Goal: Information Seeking & Learning: Learn about a topic

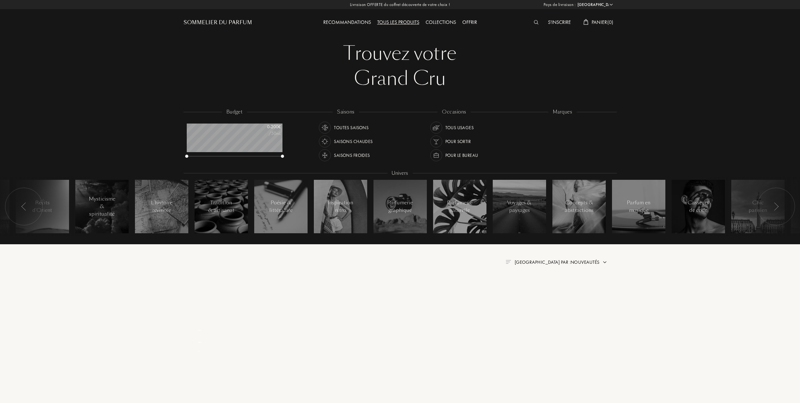
select select "FR"
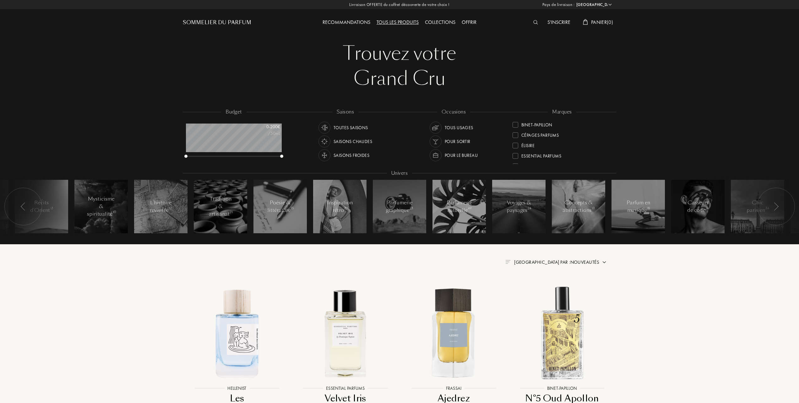
scroll to position [84, 0]
click at [516, 132] on div at bounding box center [515, 135] width 6 height 6
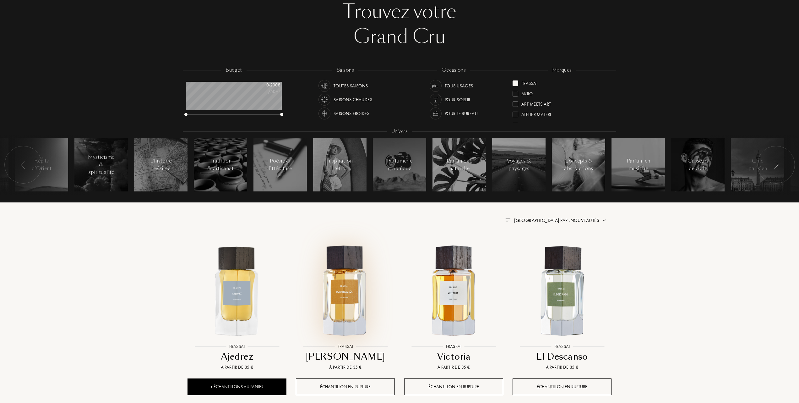
scroll to position [84, 0]
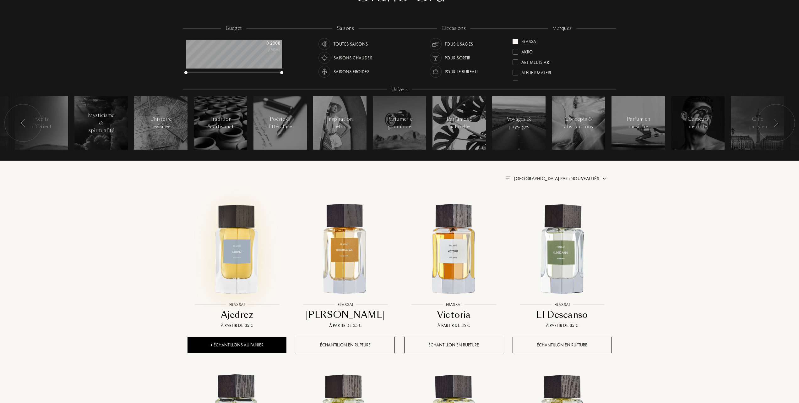
click at [240, 264] on img at bounding box center [237, 249] width 98 height 98
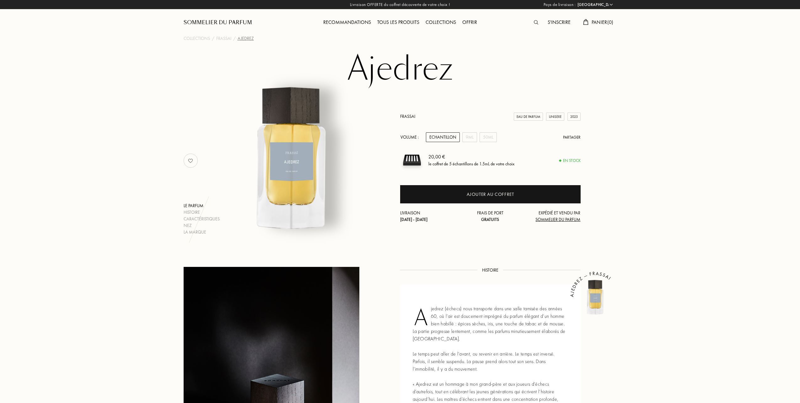
select select "FR"
click at [468, 132] on div "9mL" at bounding box center [469, 137] width 15 height 10
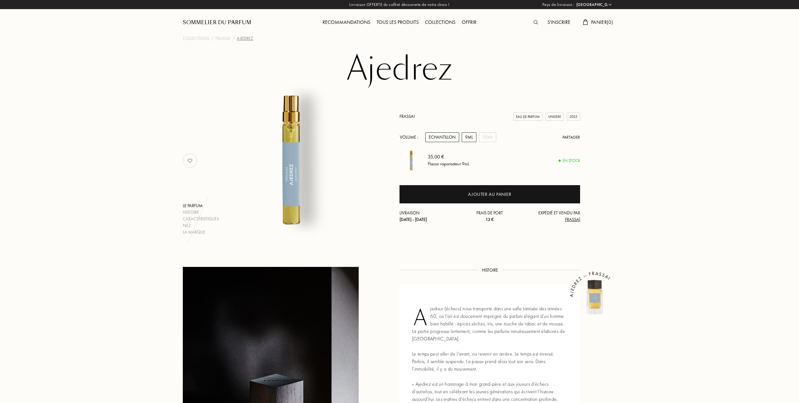
click at [447, 136] on div "Echantillon" at bounding box center [442, 137] width 34 height 10
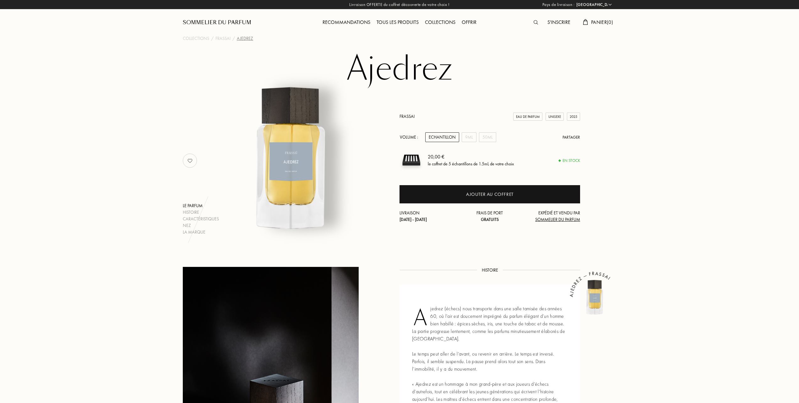
click at [403, 22] on div "Tous les produits" at bounding box center [397, 23] width 48 height 8
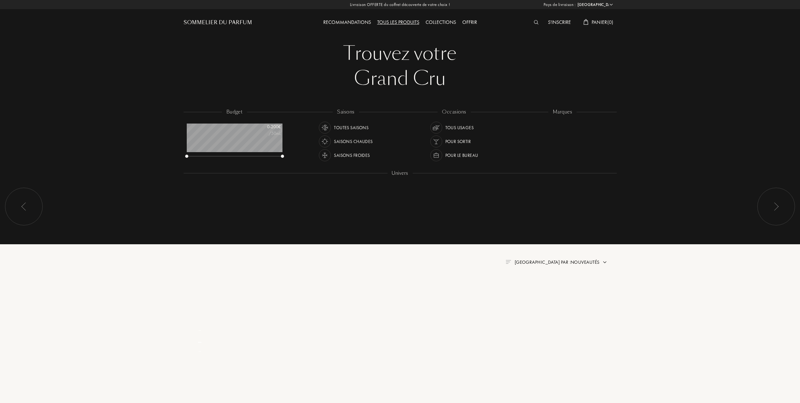
select select "FR"
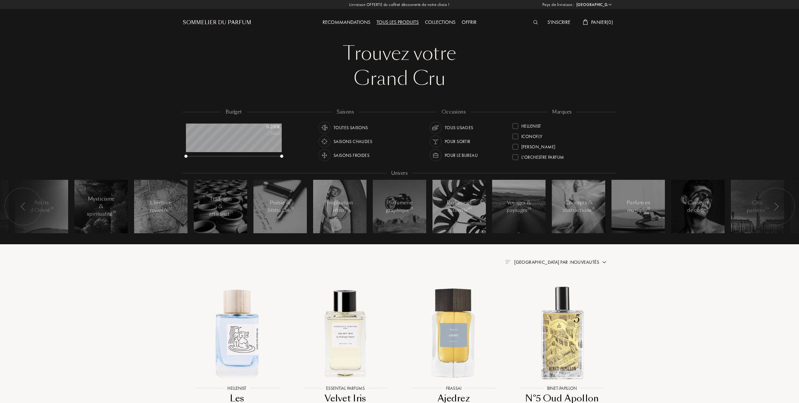
scroll to position [126, 0]
click at [515, 143] on div at bounding box center [515, 145] width 6 height 6
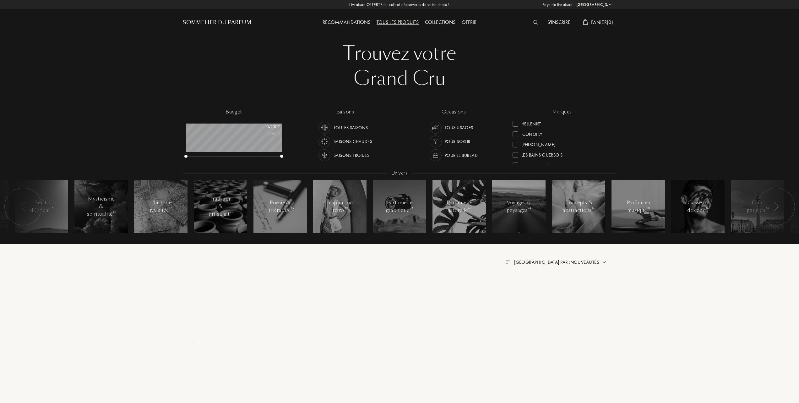
scroll to position [0, 0]
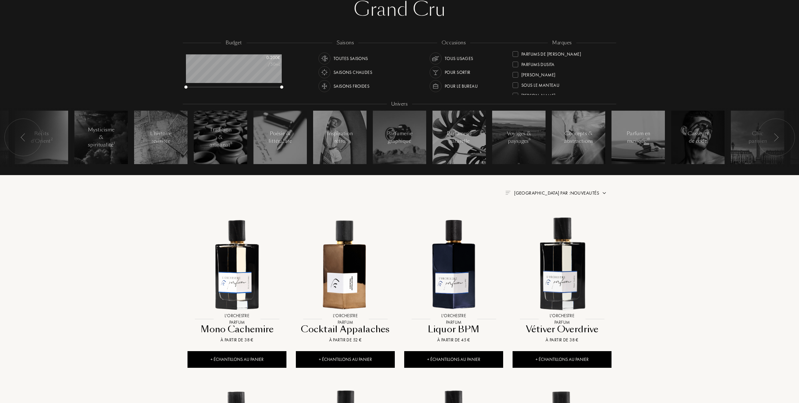
scroll to position [84, 0]
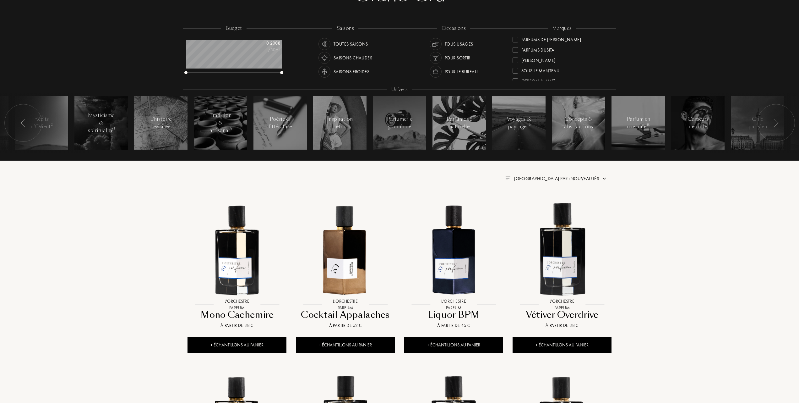
click at [574, 177] on span "Trier par : Nouveautés" at bounding box center [556, 178] width 85 height 6
click at [542, 206] on div at bounding box center [541, 205] width 4 height 4
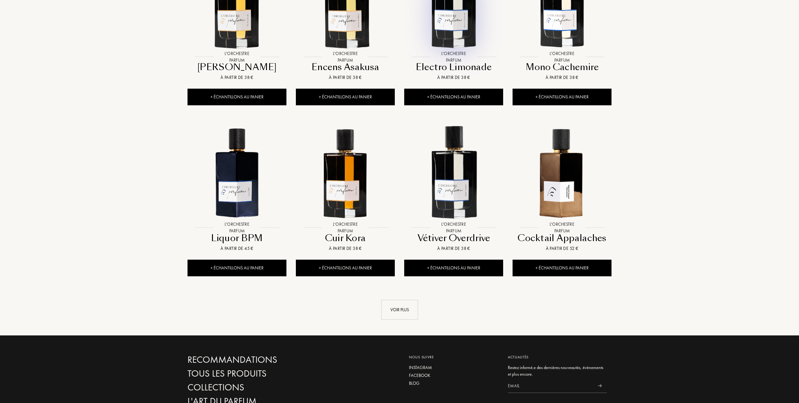
scroll to position [502, 0]
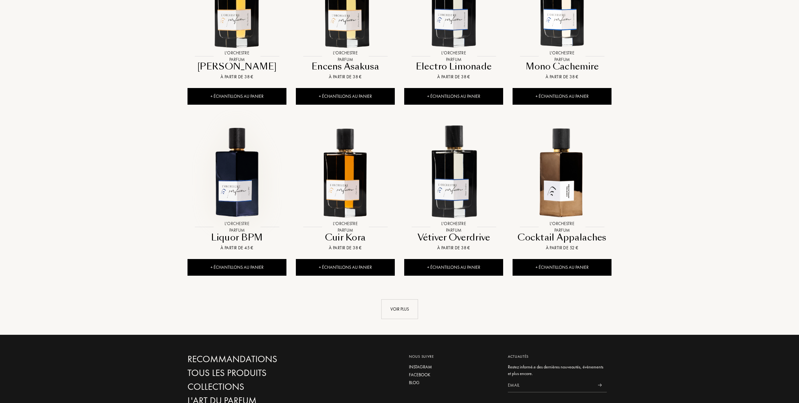
click at [235, 188] on img at bounding box center [237, 171] width 98 height 98
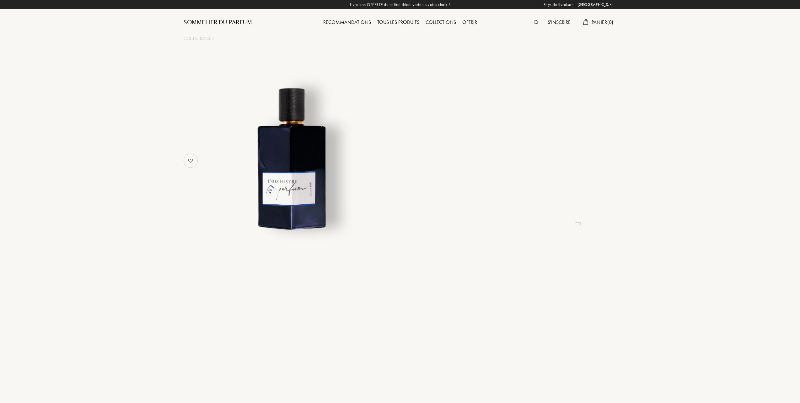
select select "FR"
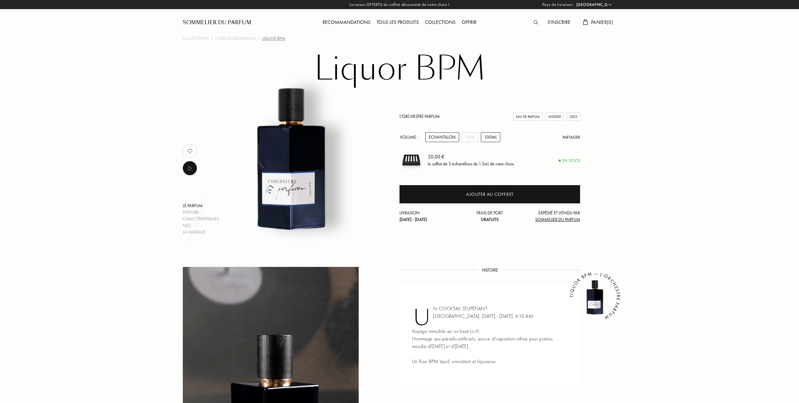
click at [496, 136] on div "100mL" at bounding box center [490, 137] width 19 height 10
click at [470, 136] on div "15mL" at bounding box center [470, 137] width 17 height 10
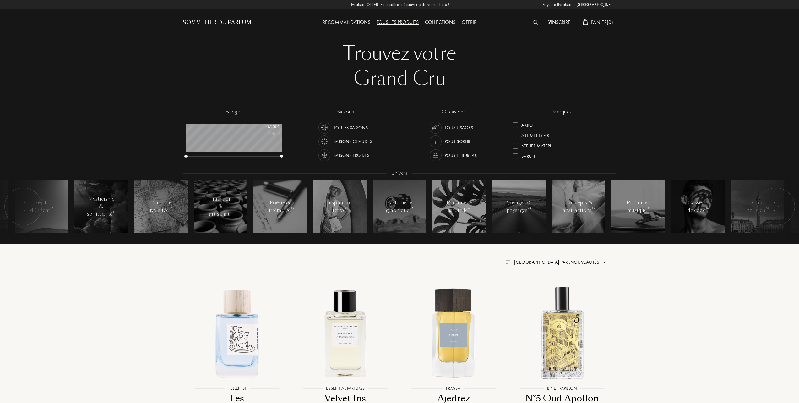
select select "FR"
click at [515, 143] on div at bounding box center [515, 145] width 6 height 6
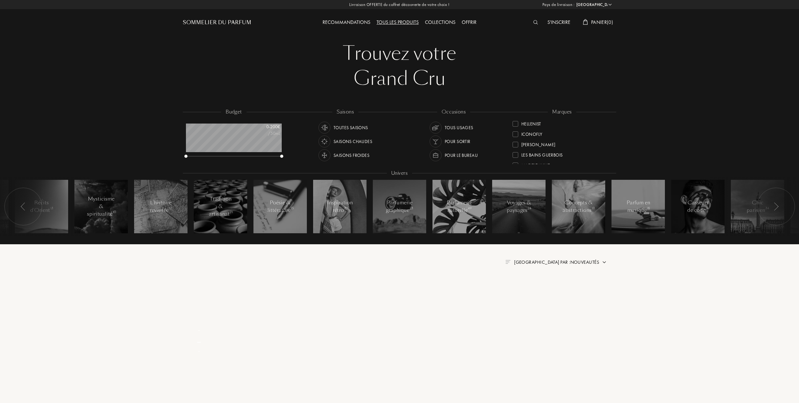
scroll to position [0, 0]
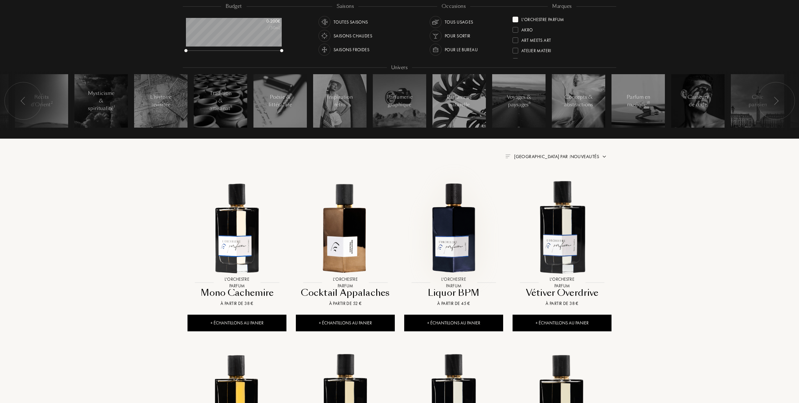
scroll to position [126, 0]
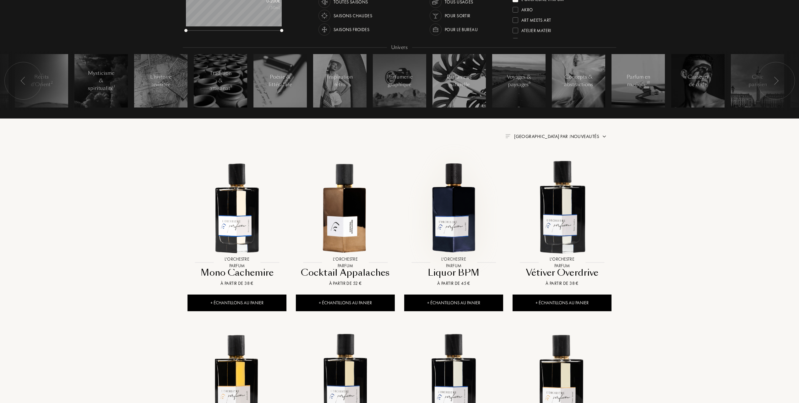
click at [453, 219] on img at bounding box center [454, 207] width 98 height 98
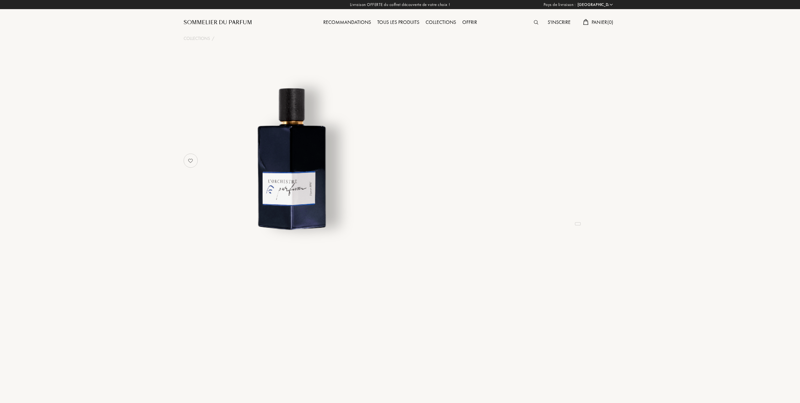
select select "FR"
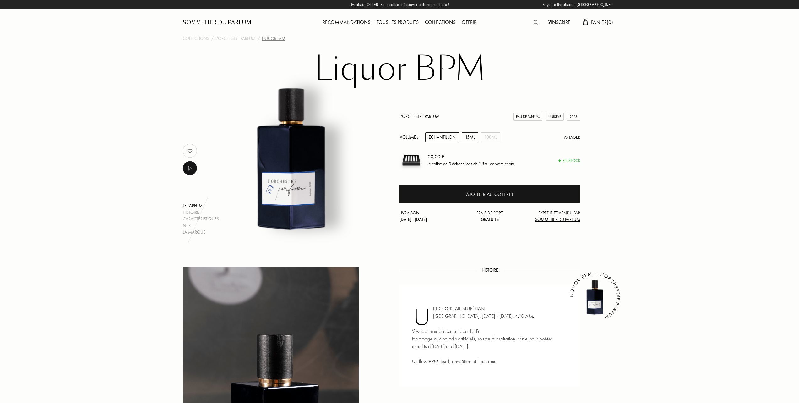
click at [469, 137] on div "15mL" at bounding box center [470, 137] width 17 height 10
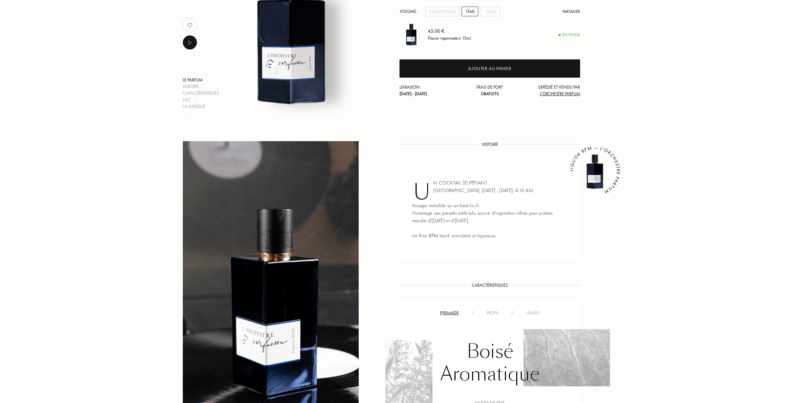
scroll to position [167, 0]
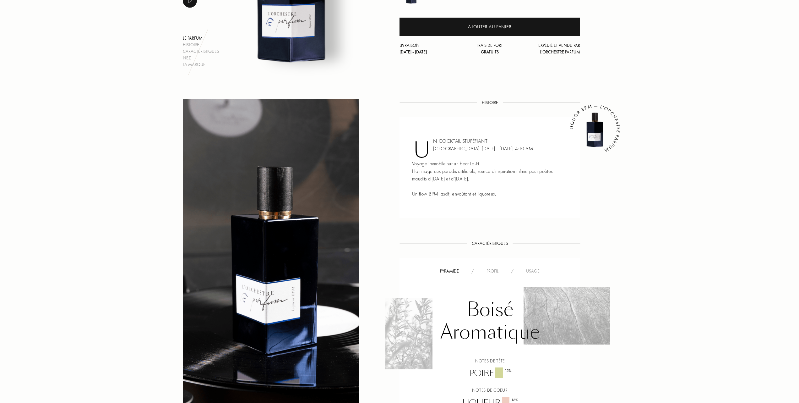
click at [528, 269] on div "Usage" at bounding box center [533, 271] width 26 height 7
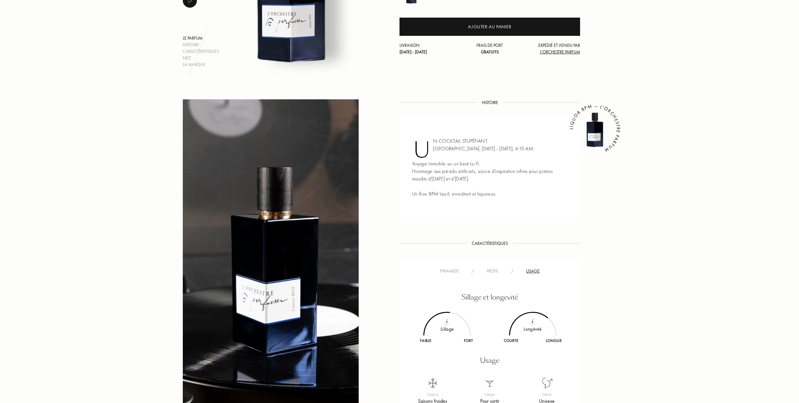
click at [494, 269] on div "Profil" at bounding box center [492, 271] width 24 height 7
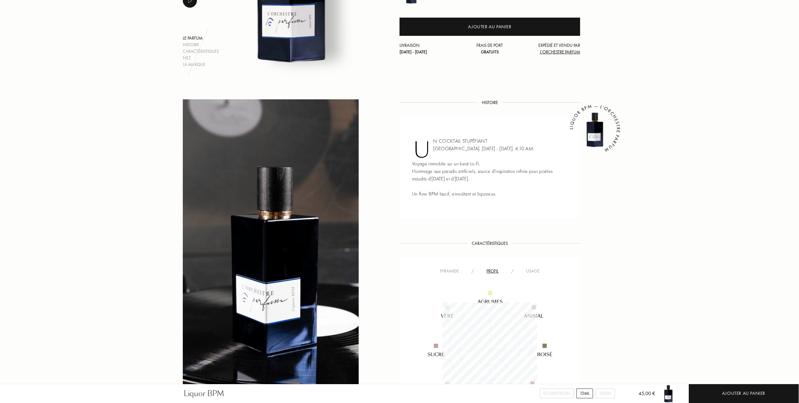
scroll to position [209, 0]
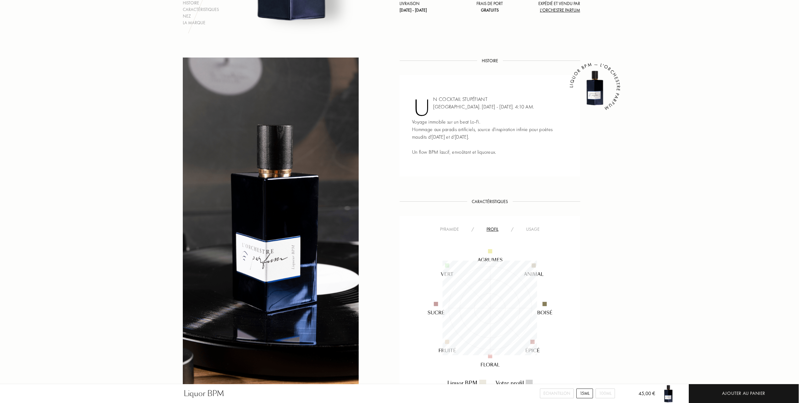
click at [450, 226] on div "Pyramide" at bounding box center [449, 229] width 31 height 7
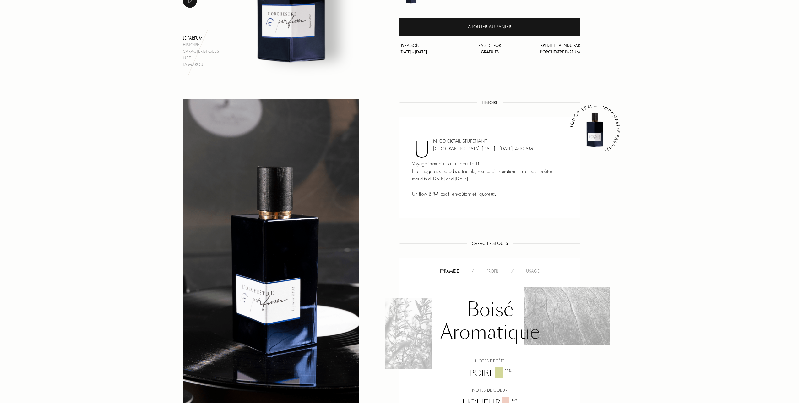
scroll to position [42, 0]
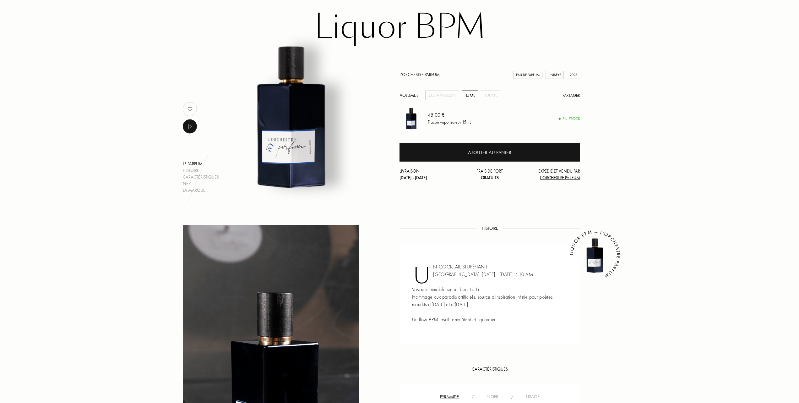
click at [186, 128] on img at bounding box center [190, 126] width 8 height 8
click at [192, 126] on img at bounding box center [190, 126] width 8 height 8
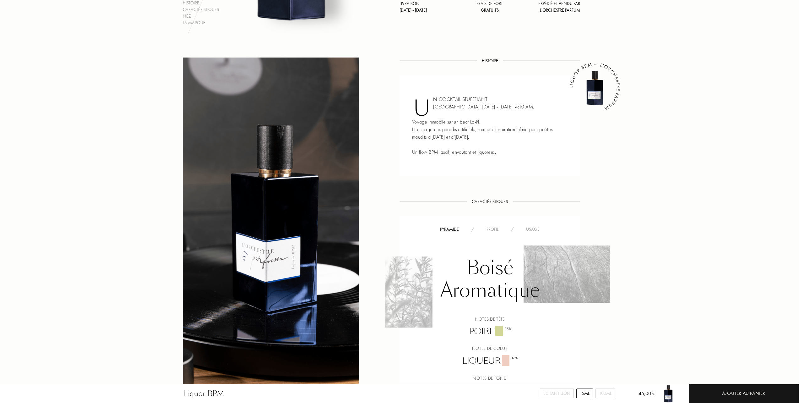
scroll to position [167, 0]
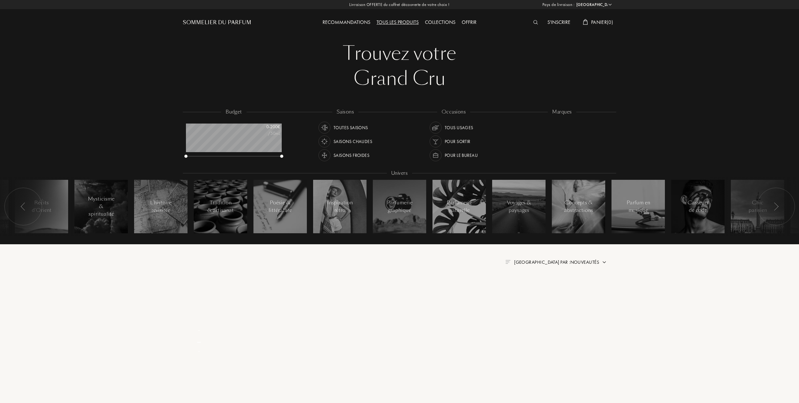
select select "FR"
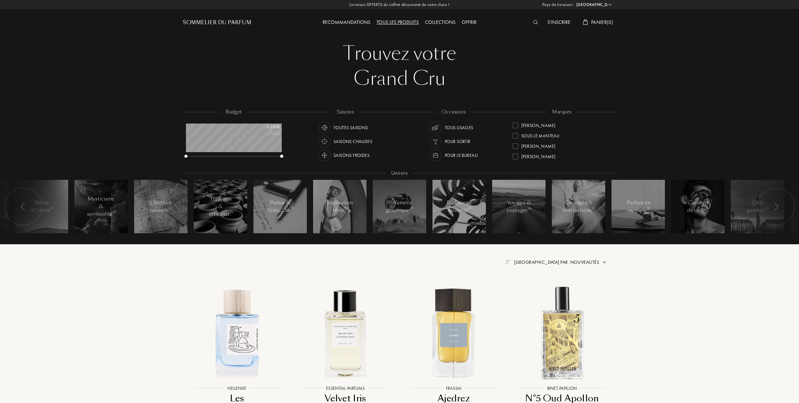
drag, startPoint x: 609, startPoint y: 136, endPoint x: 609, endPoint y: 146, distance: 10.4
click at [609, 146] on div "Akro Art Meets Art Atelier Materi Baruti Binet-Papillon Cépages Parfums Élisire…" at bounding box center [561, 142] width 99 height 44
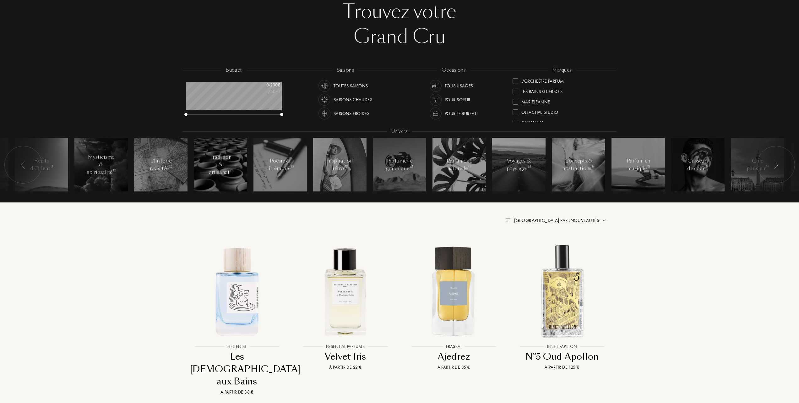
scroll to position [144, 0]
click at [516, 84] on div at bounding box center [515, 85] width 6 height 6
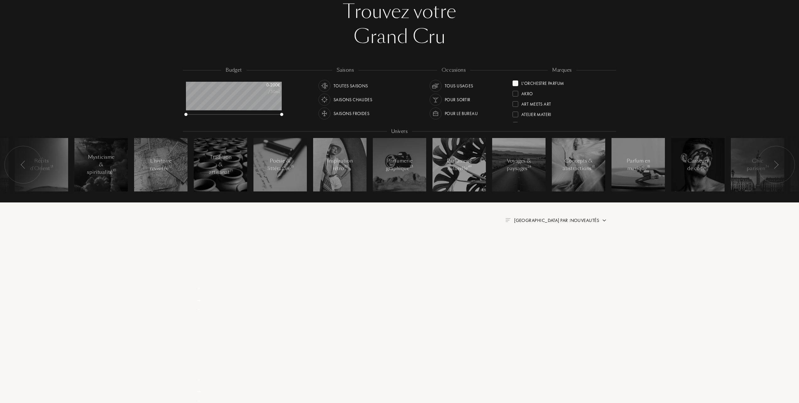
scroll to position [0, 0]
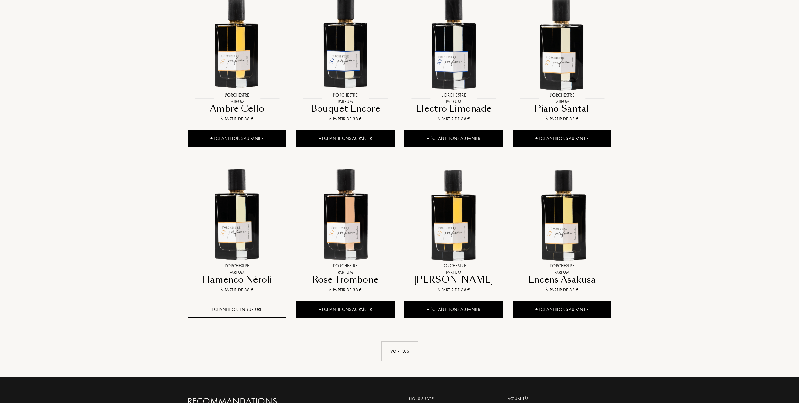
scroll to position [502, 0]
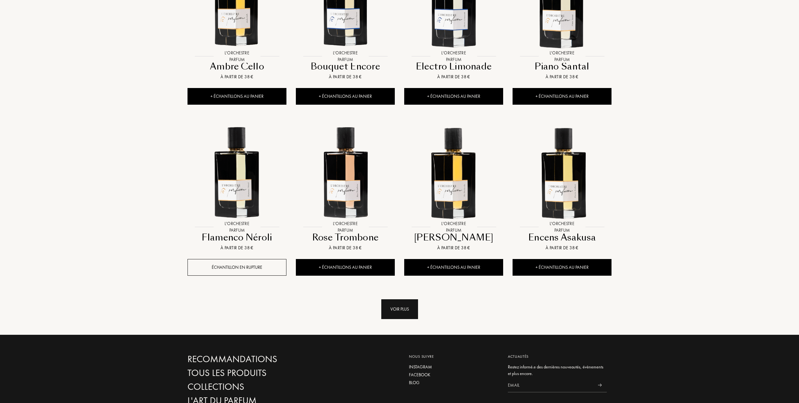
click at [397, 309] on div "Voir plus" at bounding box center [399, 309] width 37 height 20
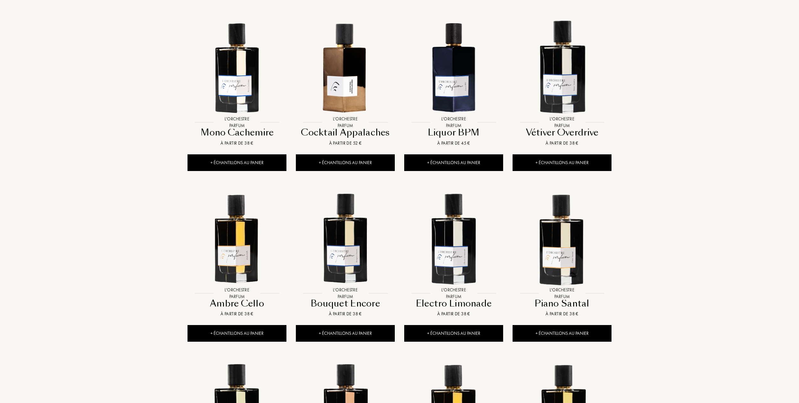
scroll to position [209, 0]
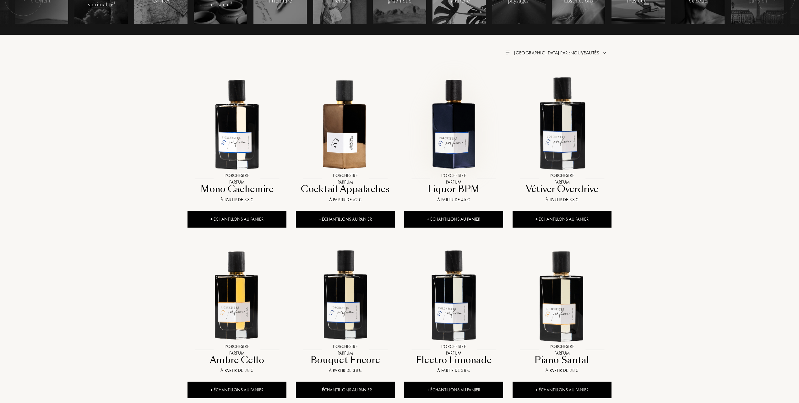
click at [449, 133] on img at bounding box center [454, 123] width 98 height 98
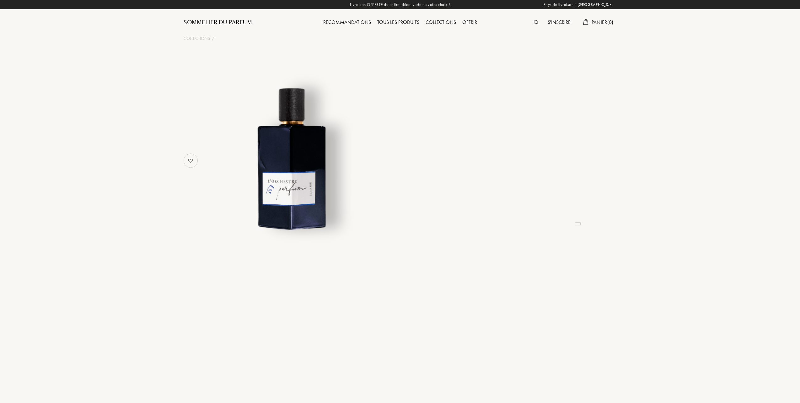
select select "FR"
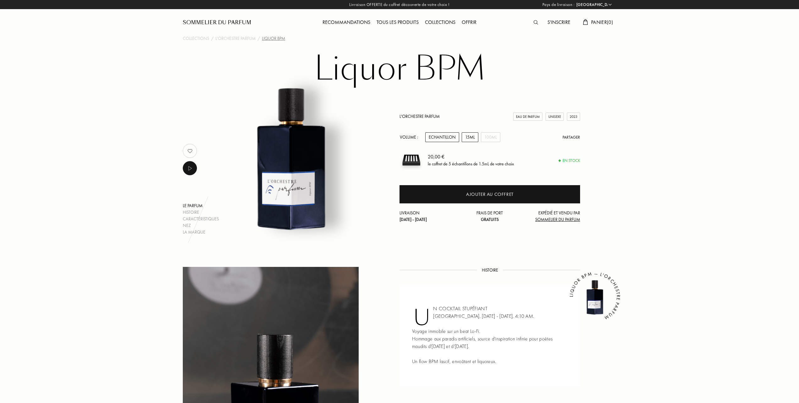
click at [471, 136] on div "15mL" at bounding box center [470, 137] width 17 height 10
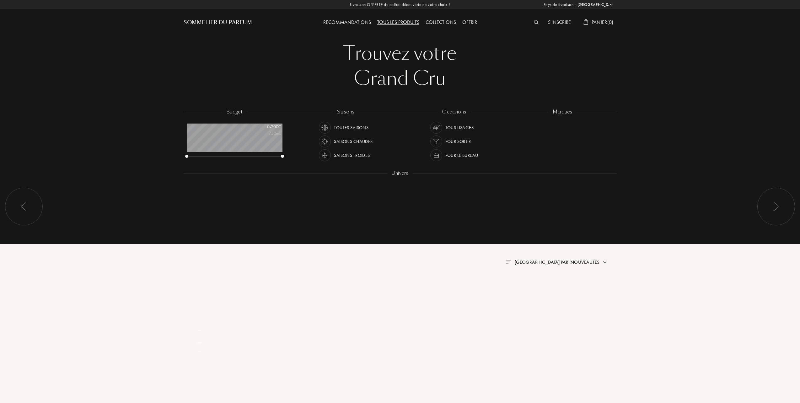
select select "FR"
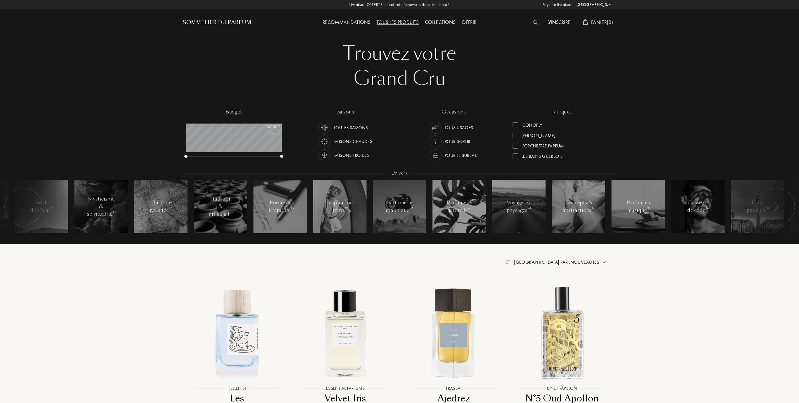
scroll to position [144, 0]
click at [516, 126] on div at bounding box center [515, 126] width 6 height 6
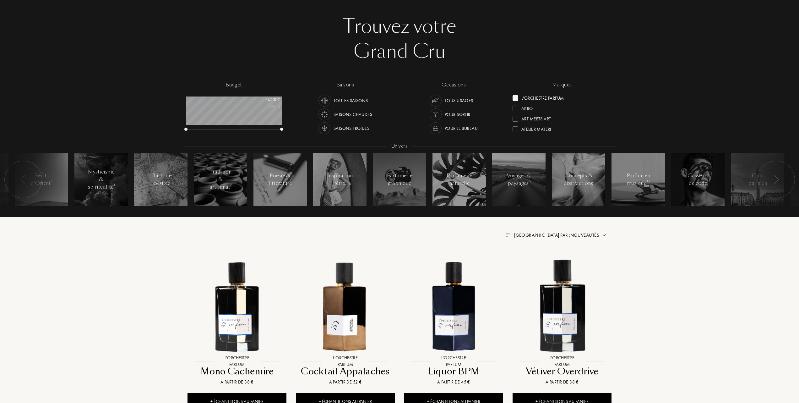
scroll to position [42, 0]
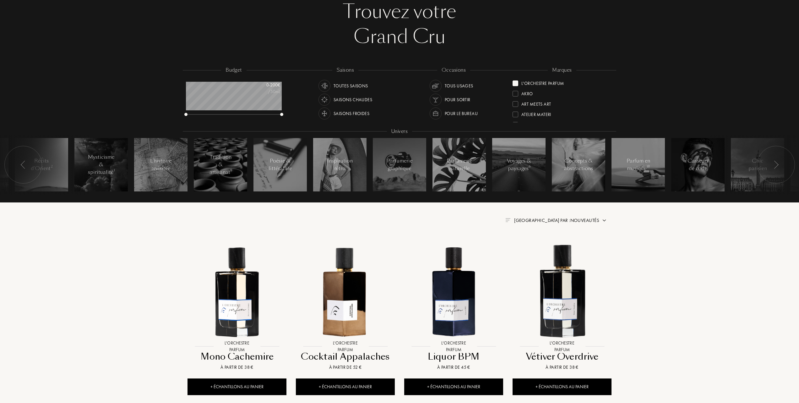
click at [578, 217] on span "Trier par : Nouveautés" at bounding box center [556, 220] width 85 height 6
click at [543, 246] on div at bounding box center [541, 247] width 4 height 4
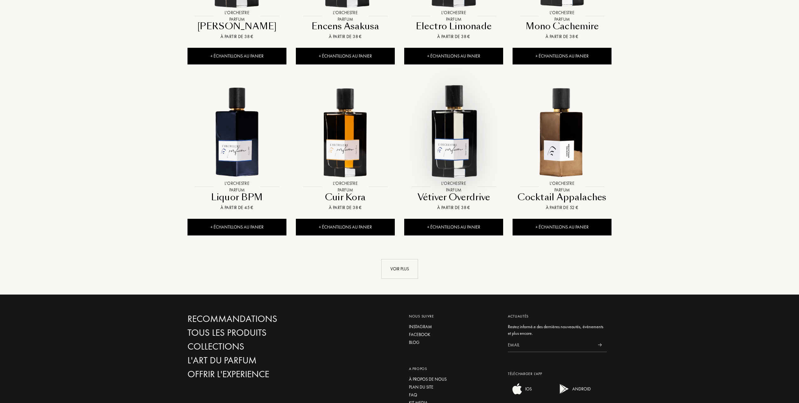
scroll to position [544, 0]
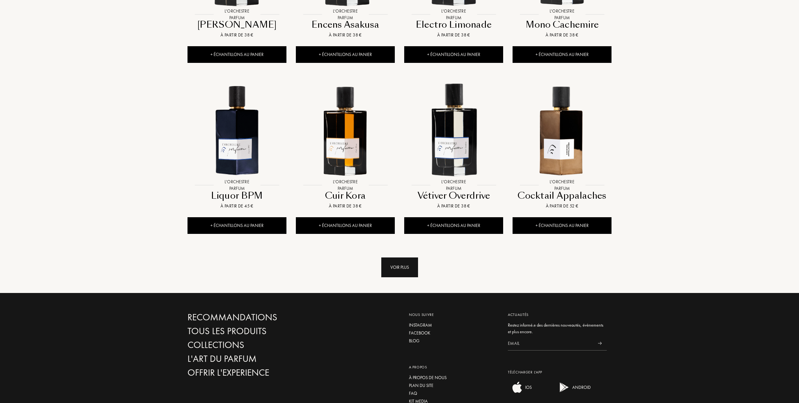
click at [404, 266] on div "Voir plus" at bounding box center [399, 267] width 37 height 20
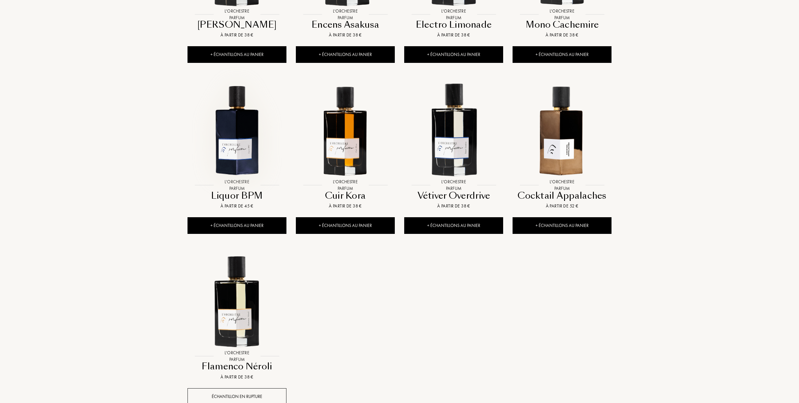
click at [240, 149] on img at bounding box center [237, 130] width 98 height 98
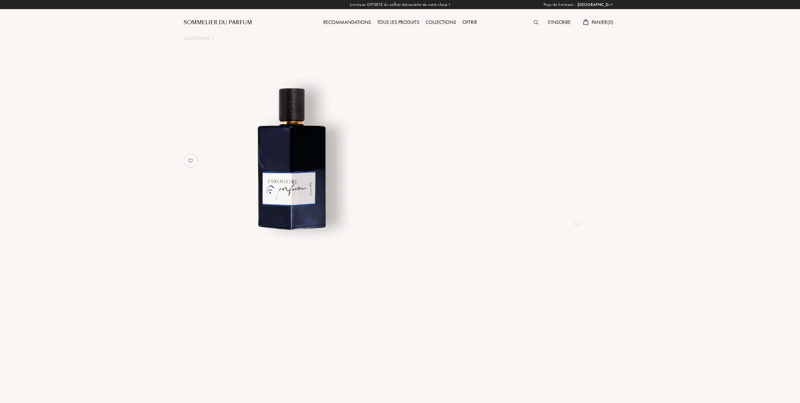
select select "FR"
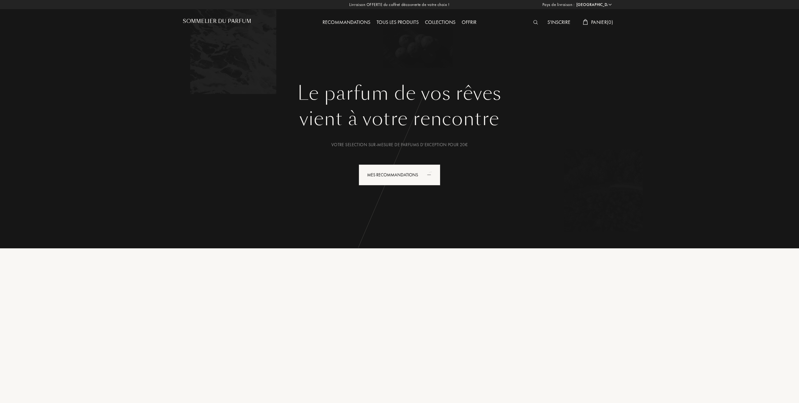
select select "FR"
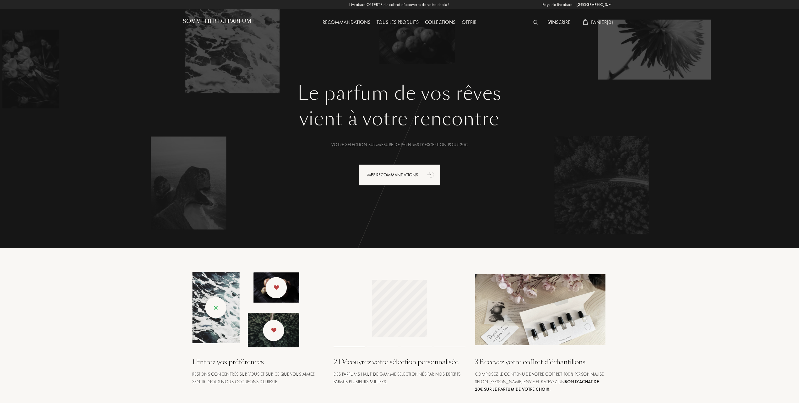
click at [402, 22] on div "Tous les produits" at bounding box center [397, 23] width 48 height 8
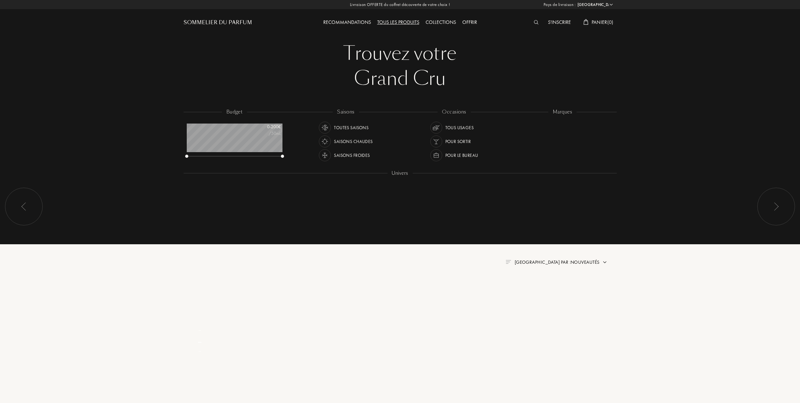
select select "FR"
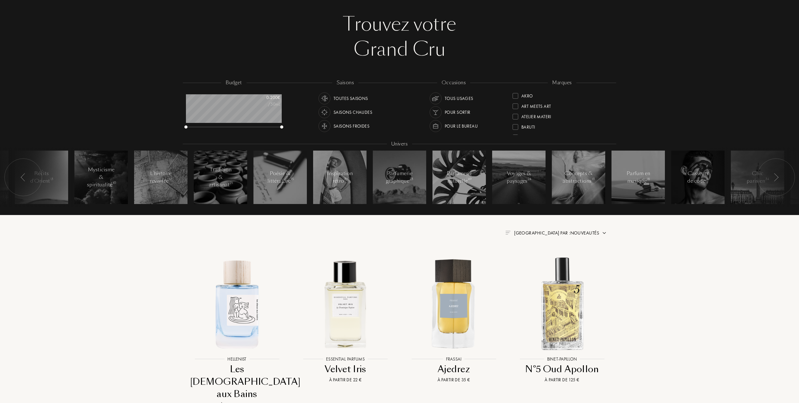
scroll to position [84, 0]
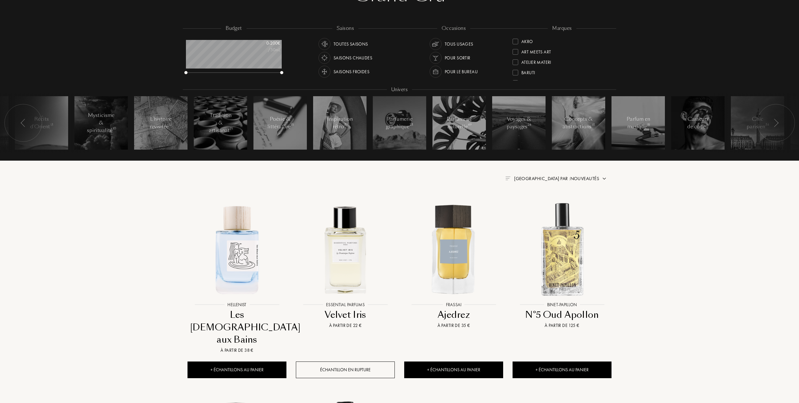
click at [585, 176] on span "[GEOGRAPHIC_DATA] par : Nouveautés" at bounding box center [556, 178] width 85 height 6
click at [541, 204] on div at bounding box center [541, 205] width 4 height 4
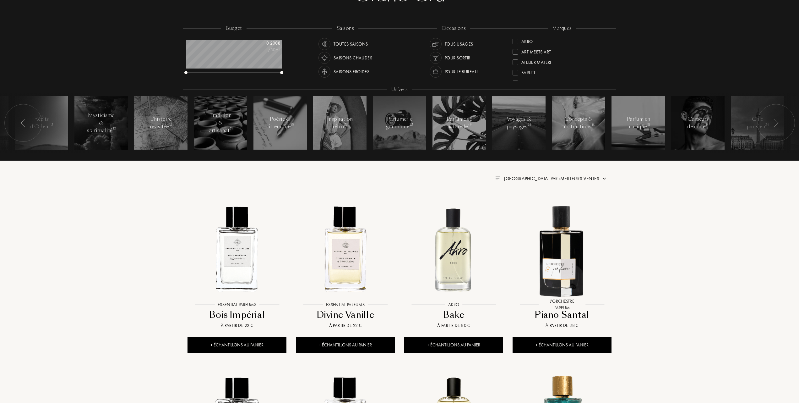
scroll to position [126, 0]
